Goal: Find specific page/section: Find specific page/section

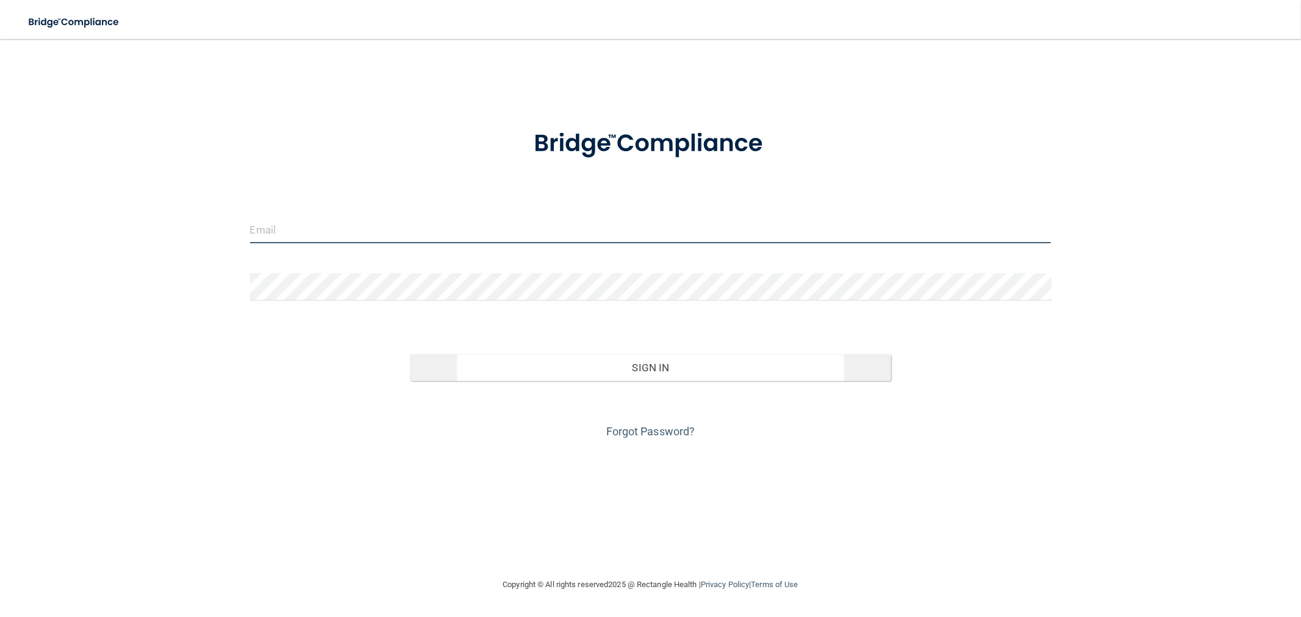
type input "kmerced@rectanglehealth.com"
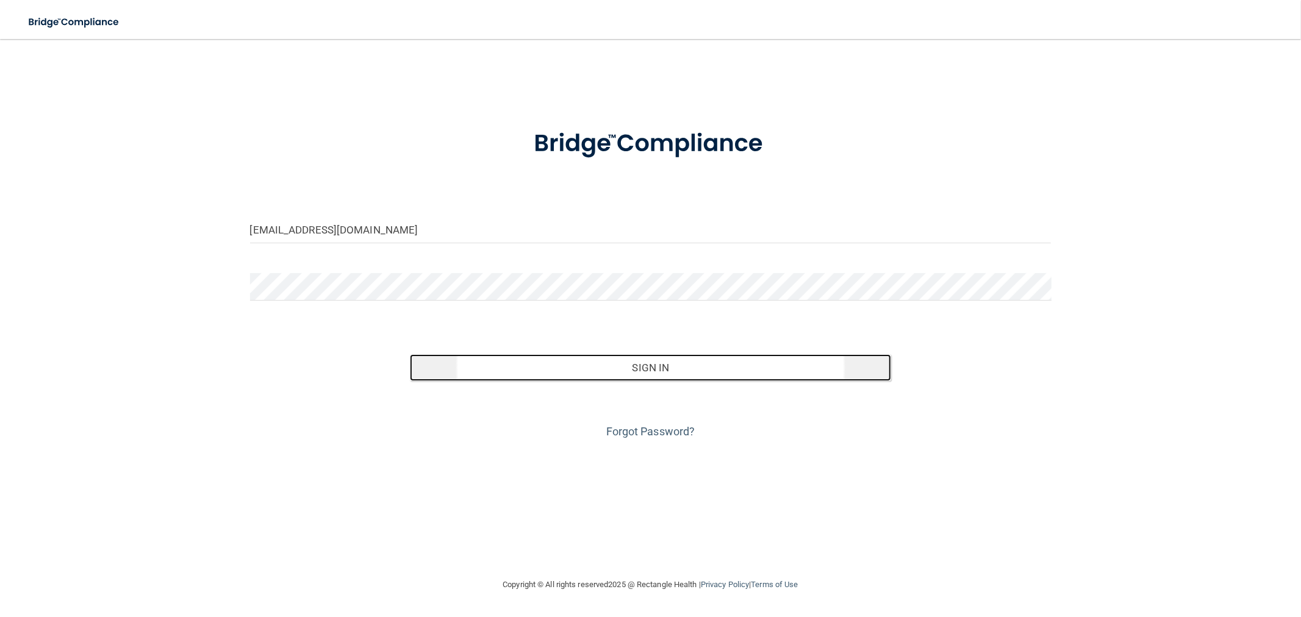
click at [718, 376] on button "Sign In" at bounding box center [650, 367] width 481 height 27
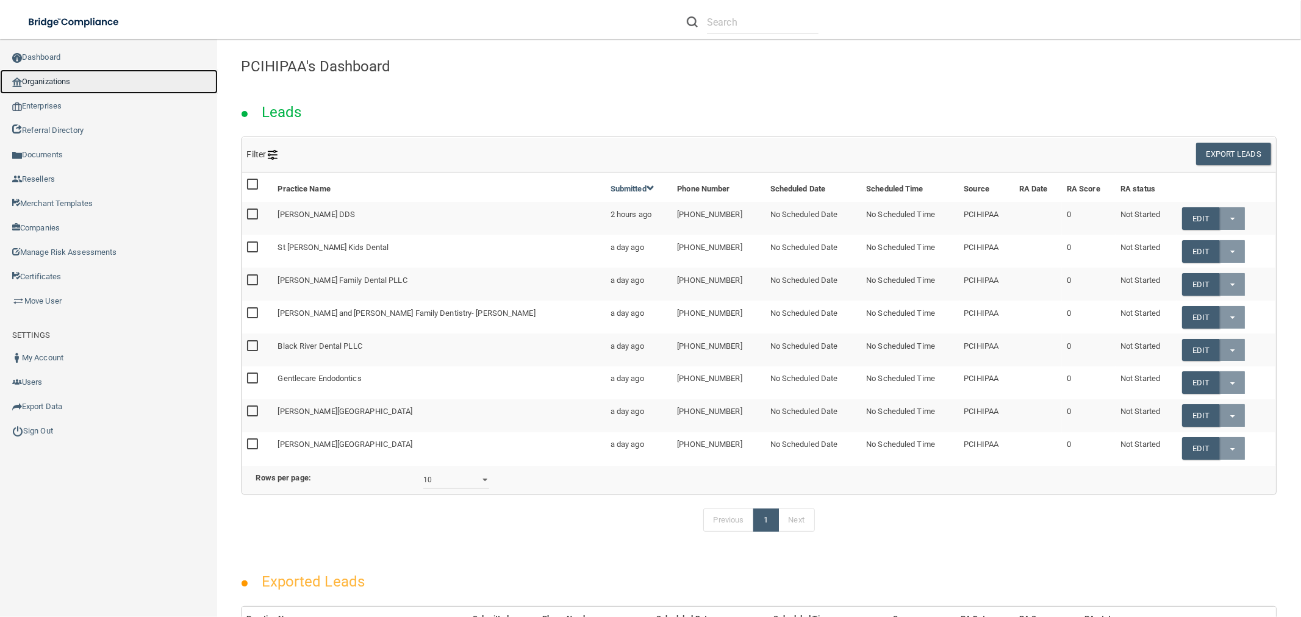
click at [56, 76] on link "Organizations" at bounding box center [109, 82] width 218 height 24
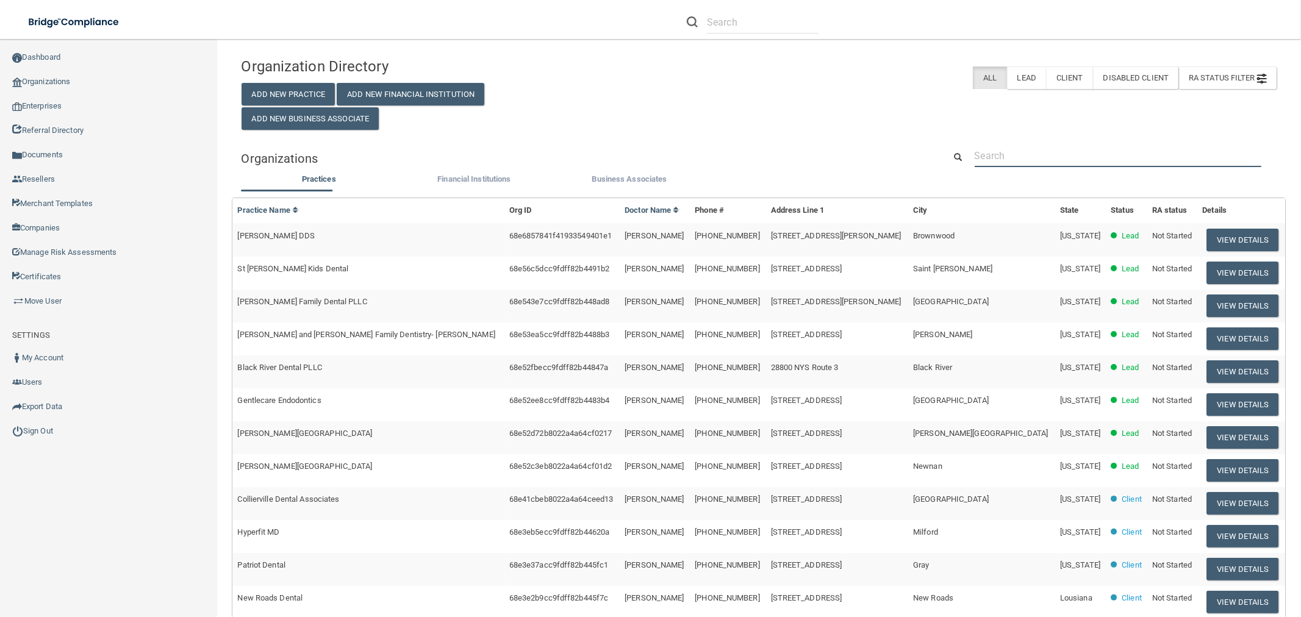
click at [1023, 155] on input "text" at bounding box center [1118, 156] width 287 height 23
paste input "Oak Park Dental"
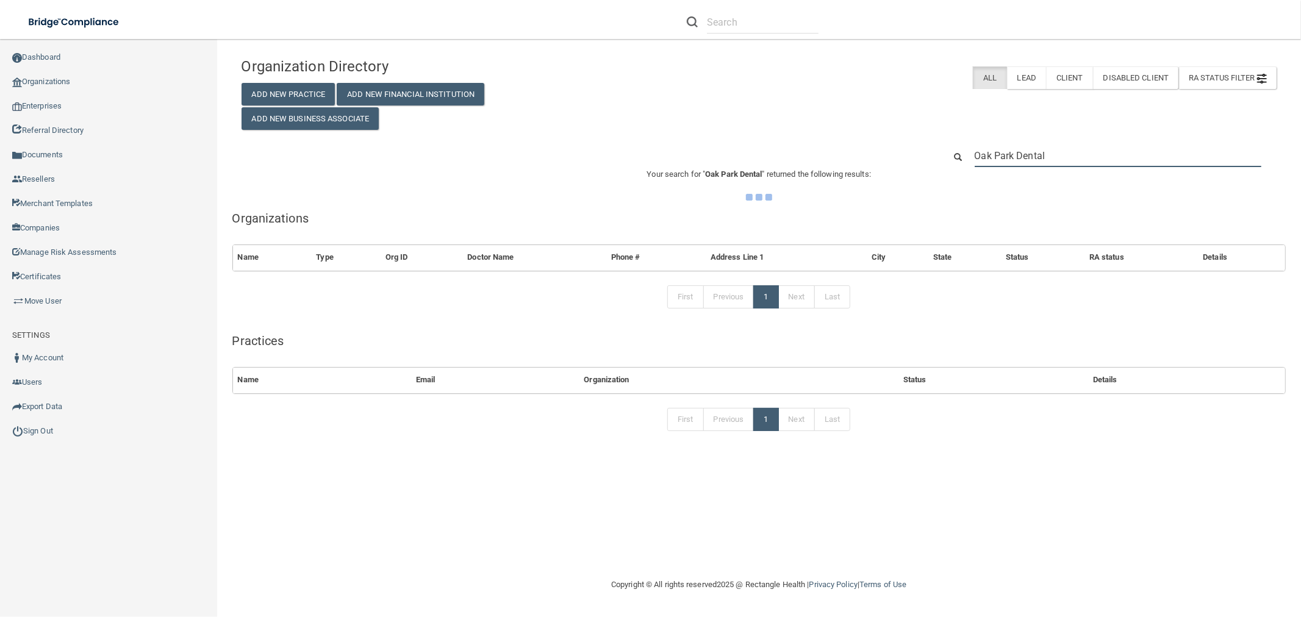
type input "Oak Park Dental"
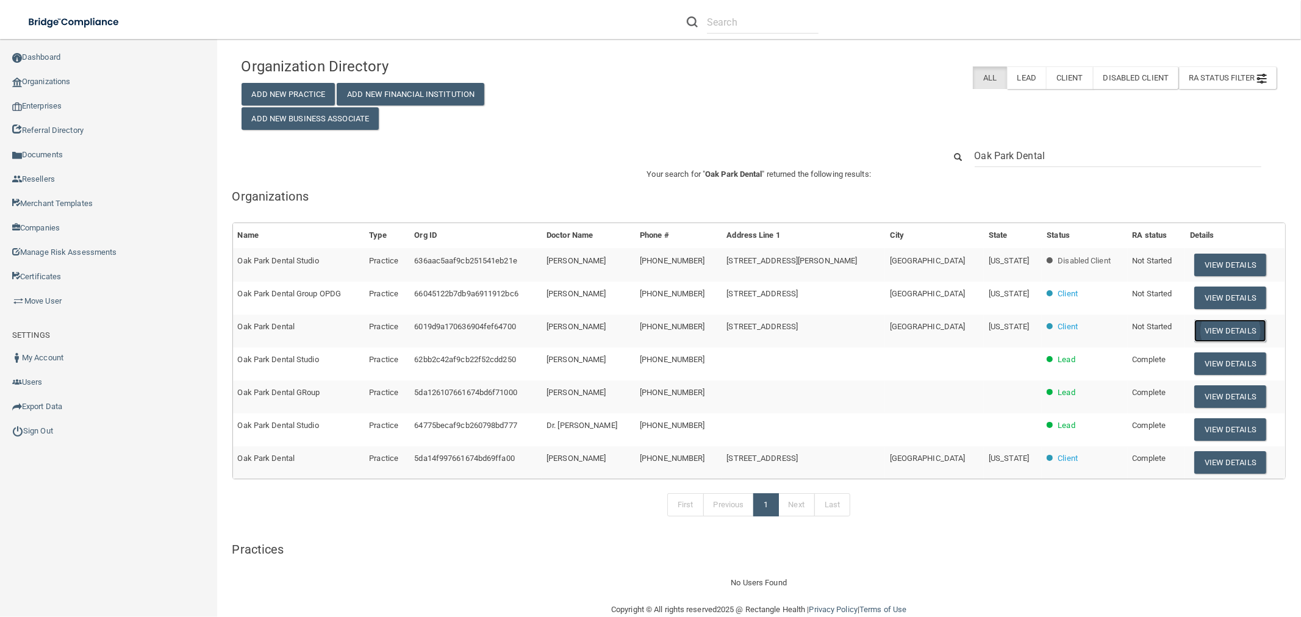
click at [1198, 326] on button "View Details" at bounding box center [1231, 331] width 72 height 23
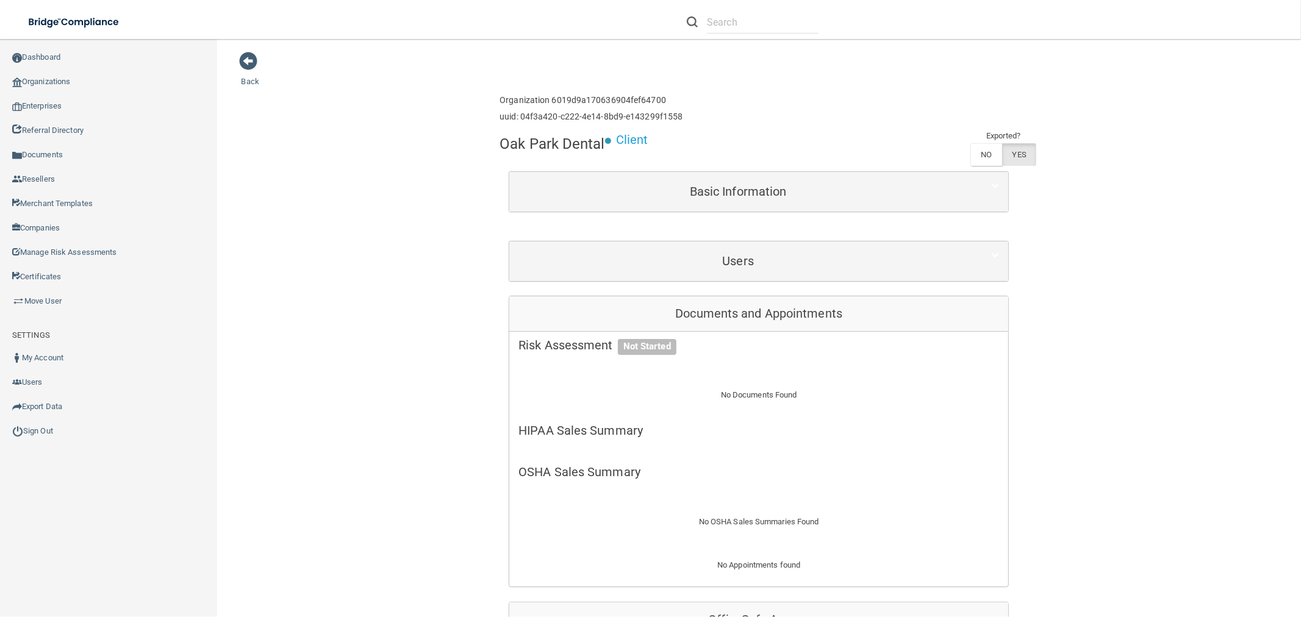
click at [661, 276] on div "Users" at bounding box center [758, 262] width 499 height 40
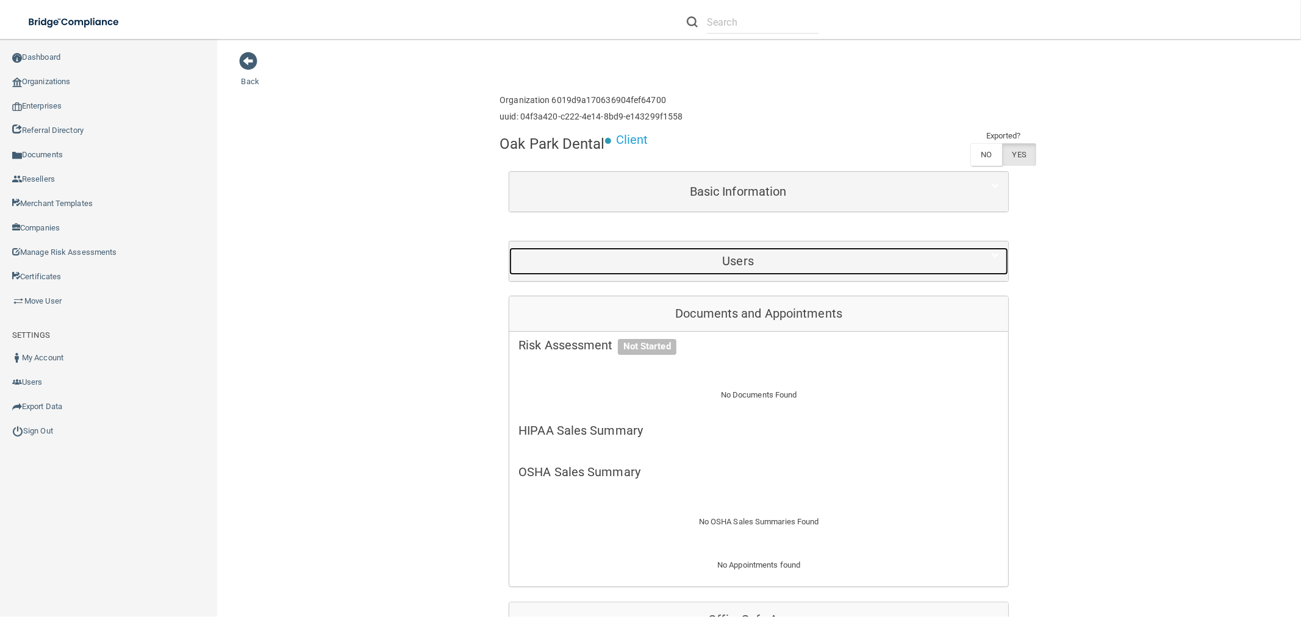
click at [735, 259] on h5 "Users" at bounding box center [738, 260] width 439 height 13
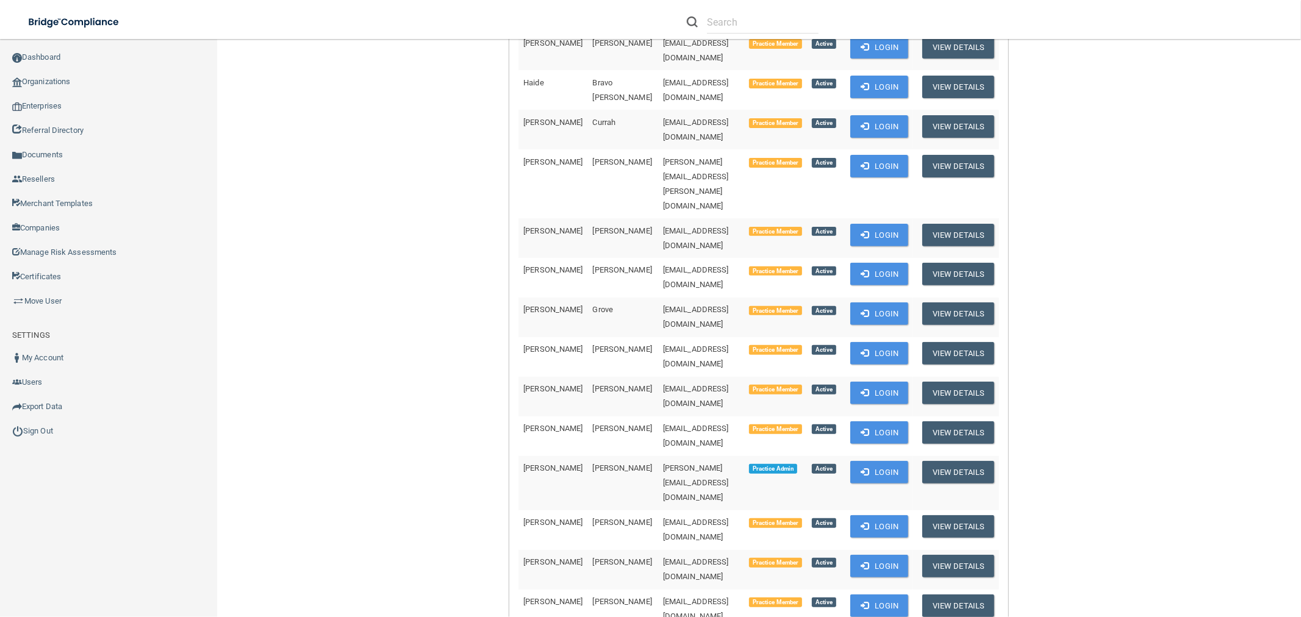
scroll to position [339, 0]
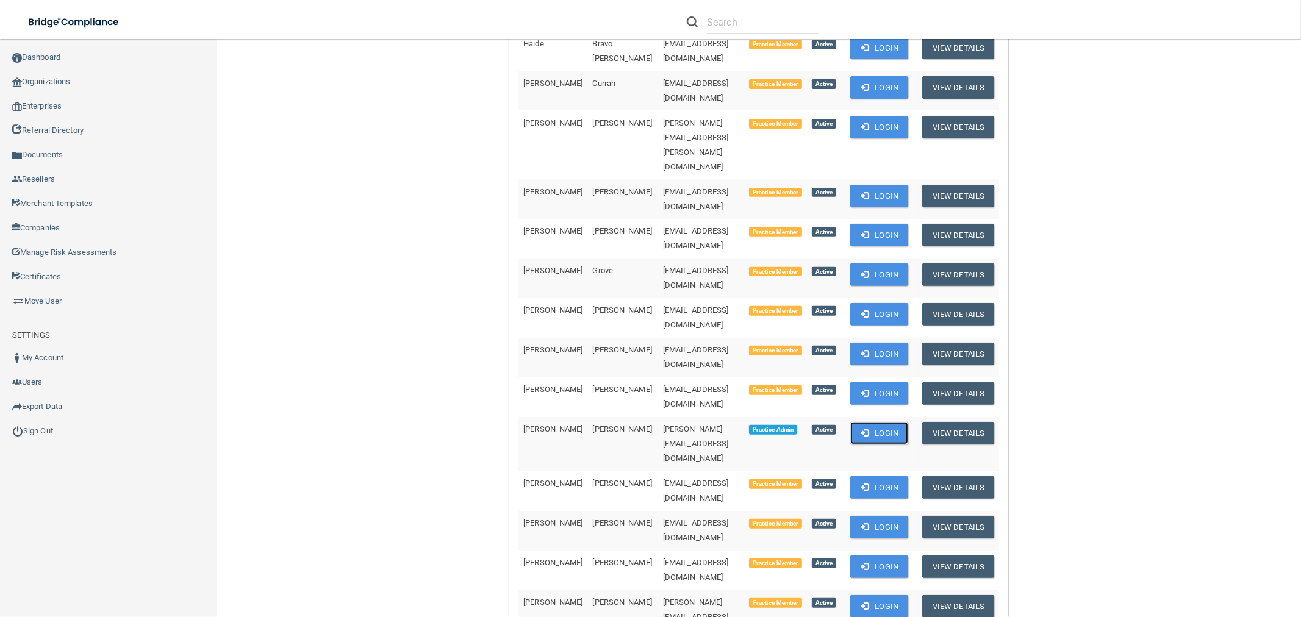
click at [865, 422] on button "Login" at bounding box center [880, 433] width 58 height 23
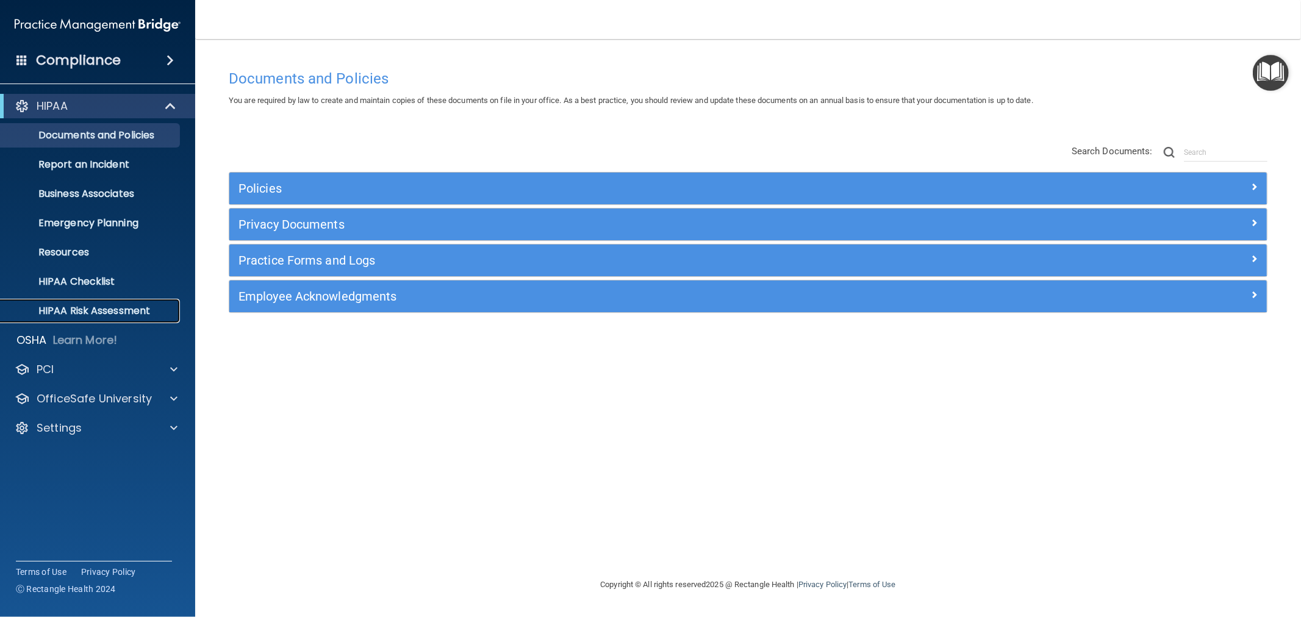
click at [119, 309] on p "HIPAA Risk Assessment" at bounding box center [91, 311] width 167 height 12
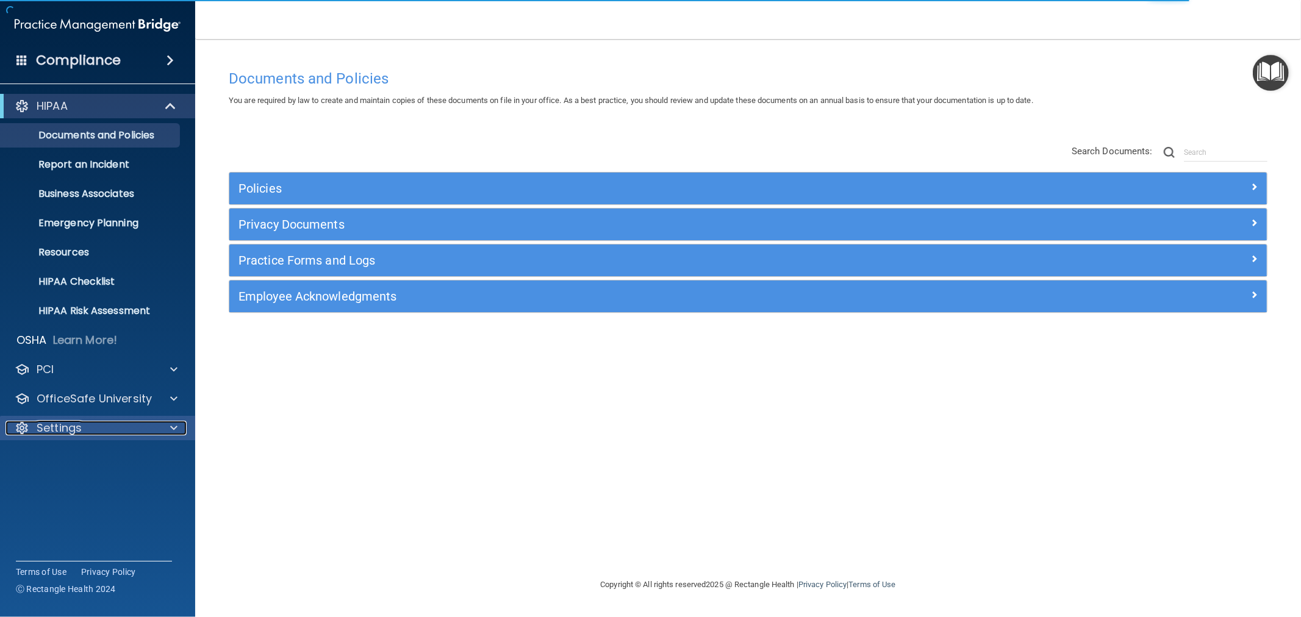
click at [138, 428] on div "Settings" at bounding box center [80, 428] width 151 height 15
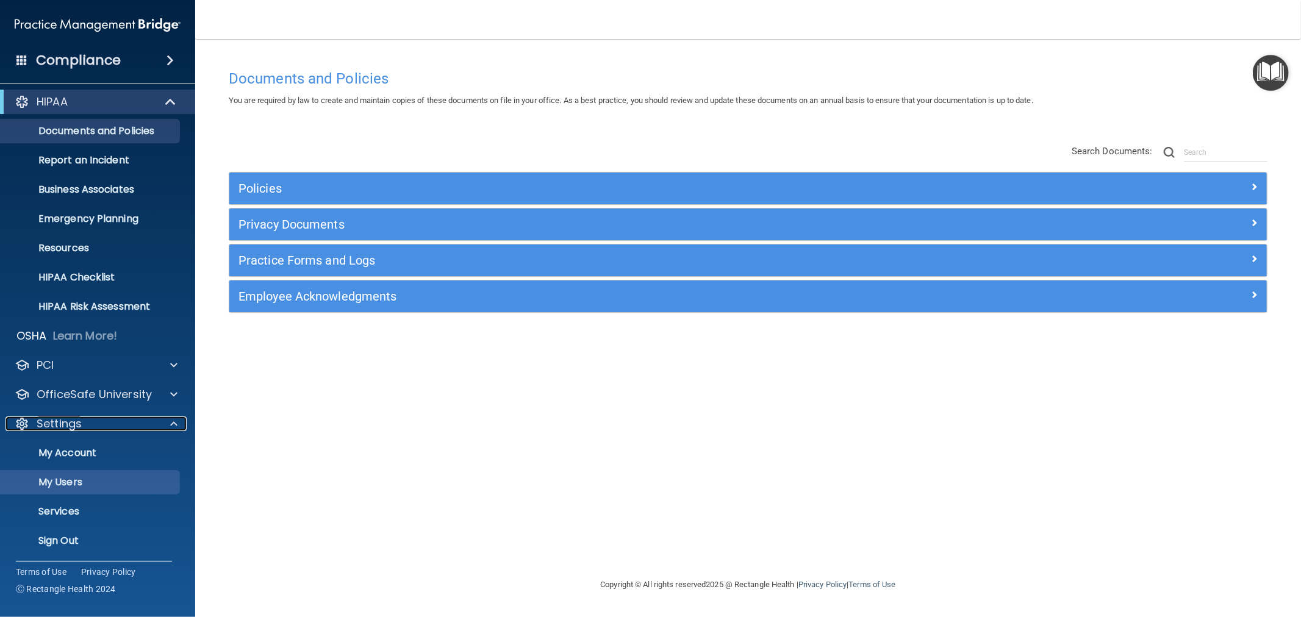
scroll to position [5, 0]
click at [77, 536] on p "Sign Out" at bounding box center [91, 540] width 167 height 12
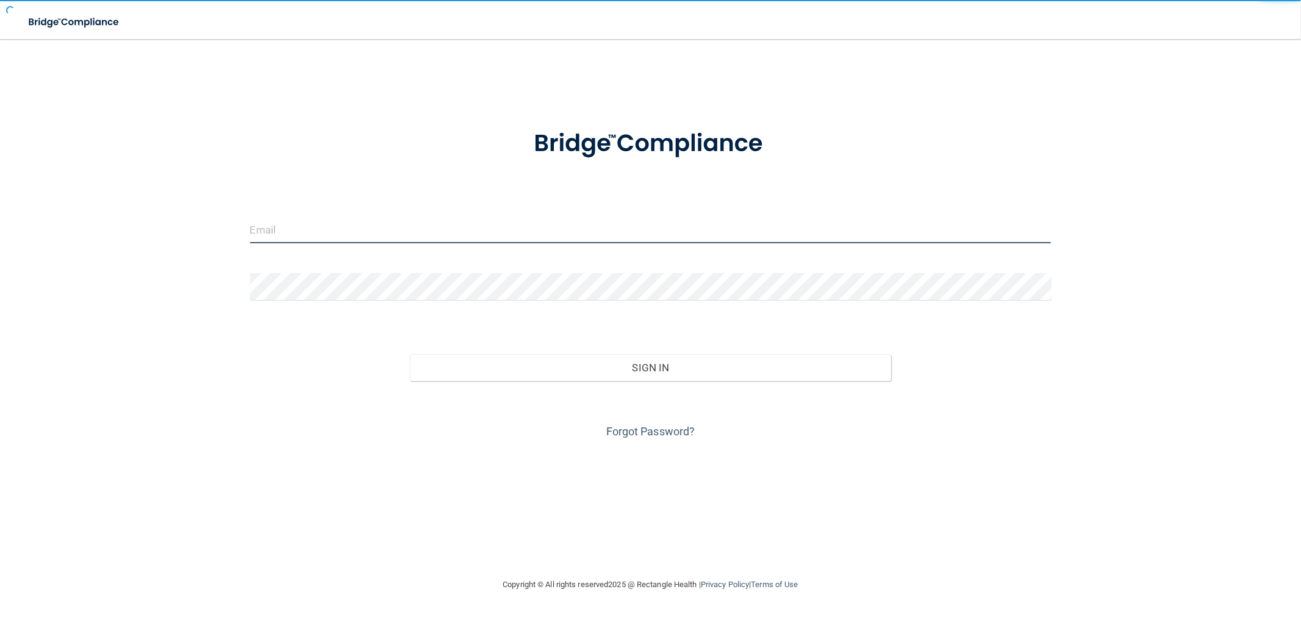
type input "kmerced@rectanglehealth.com"
